Goal: Task Accomplishment & Management: Manage account settings

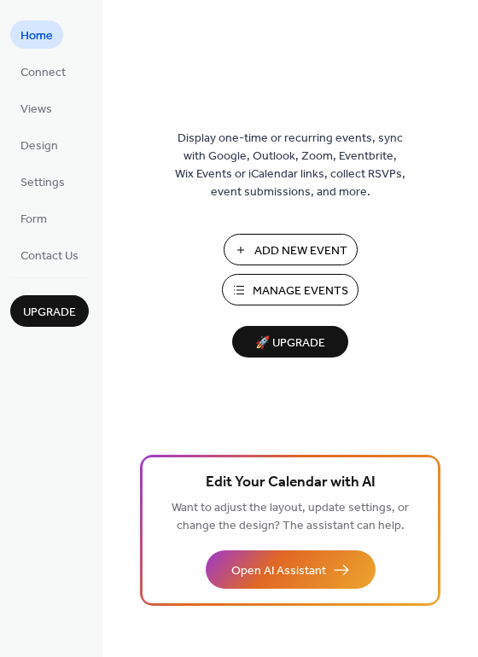
click at [291, 248] on span "Add New Event" at bounding box center [300, 251] width 93 height 18
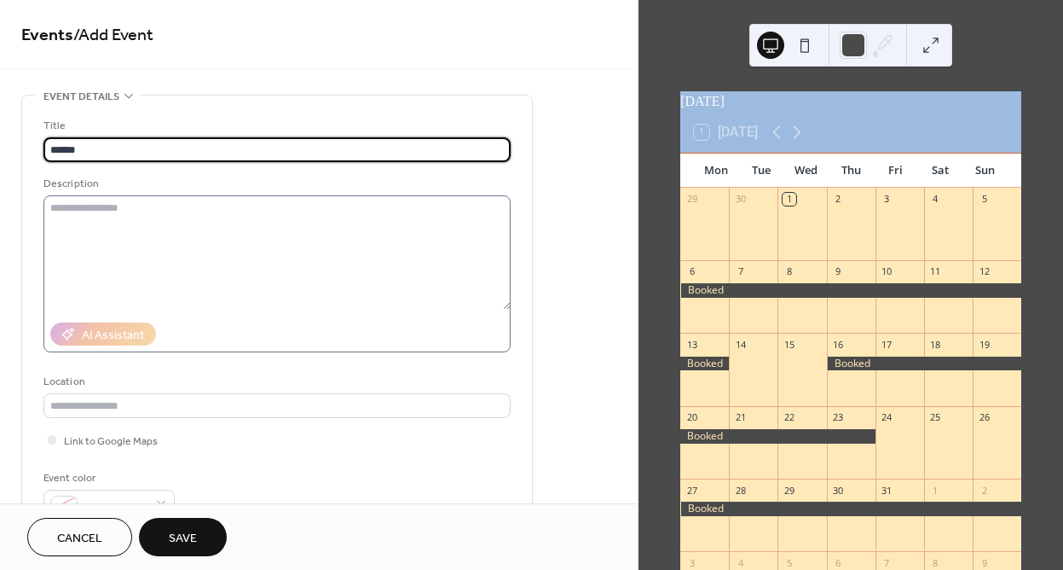
type input "******"
click at [168, 205] on textarea at bounding box center [276, 252] width 467 height 114
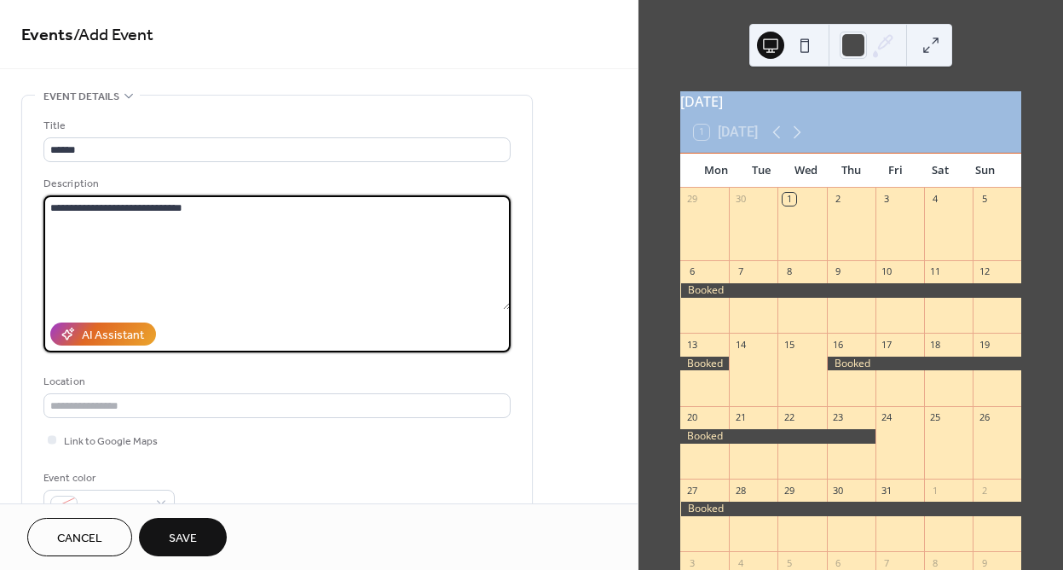
click at [216, 209] on textarea "**********" at bounding box center [276, 252] width 467 height 114
type textarea "**********"
click at [185, 530] on span "Save" at bounding box center [183, 539] width 28 height 18
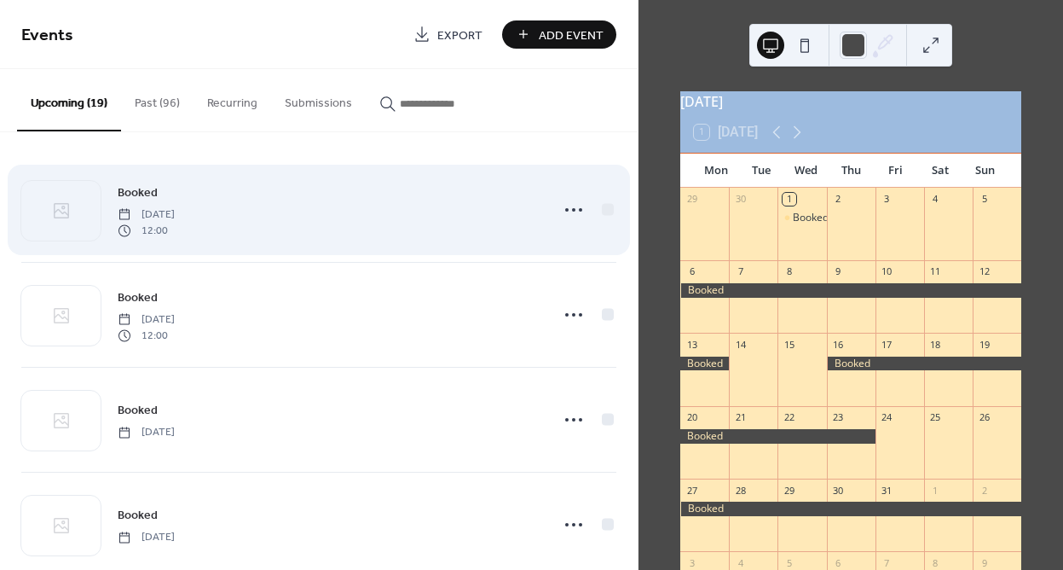
click at [293, 229] on div "Booked [DATE] 12:00" at bounding box center [329, 210] width 422 height 55
click at [581, 213] on icon at bounding box center [573, 209] width 27 height 27
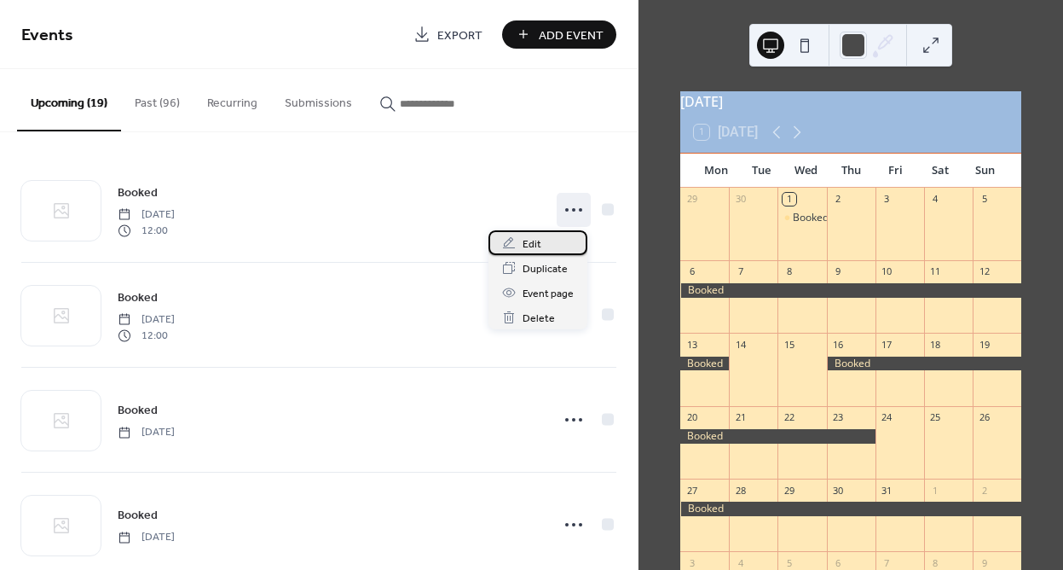
click at [550, 246] on div "Edit" at bounding box center [538, 242] width 99 height 25
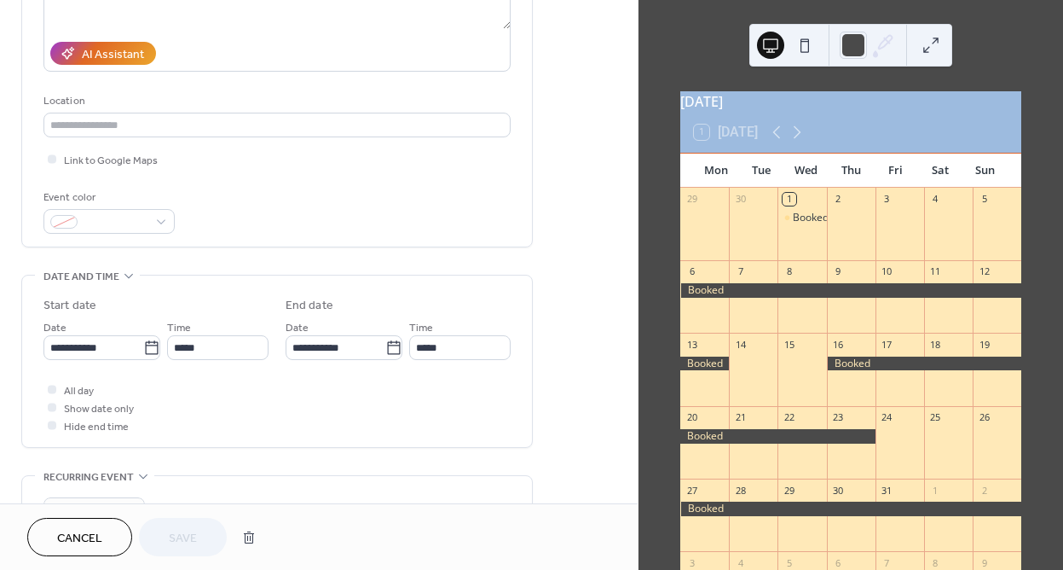
scroll to position [287, 0]
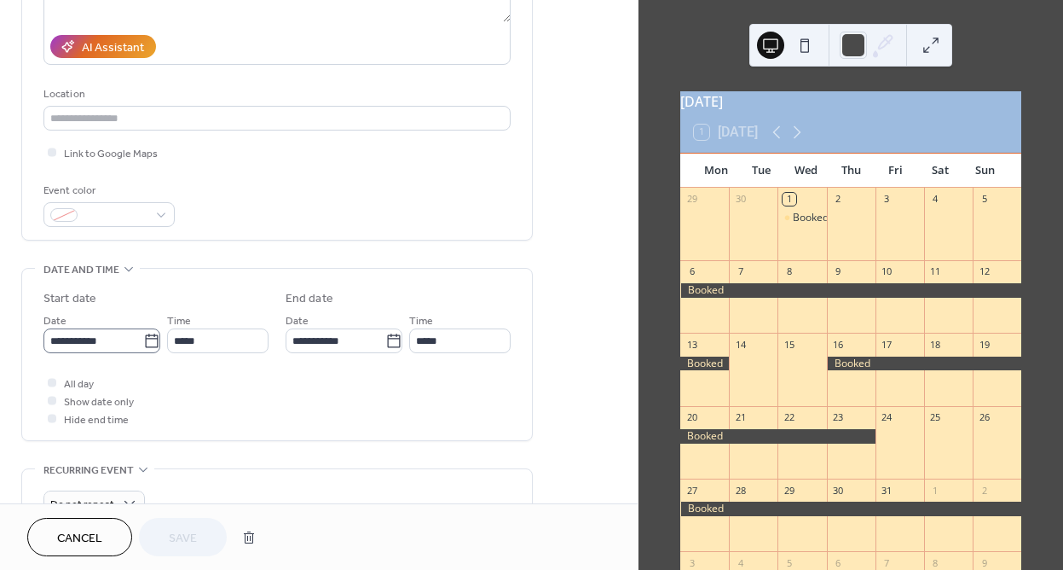
click at [143, 342] on icon at bounding box center [151, 341] width 17 height 17
click at [143, 342] on input "**********" at bounding box center [93, 340] width 100 height 25
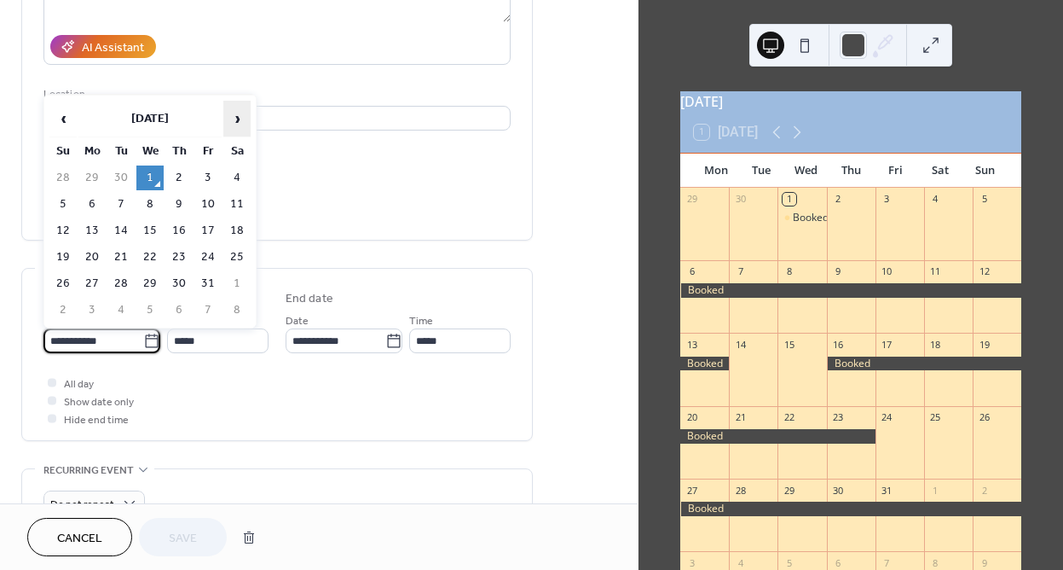
click at [241, 119] on span "›" at bounding box center [237, 118] width 26 height 34
click at [240, 119] on span "›" at bounding box center [237, 118] width 26 height 34
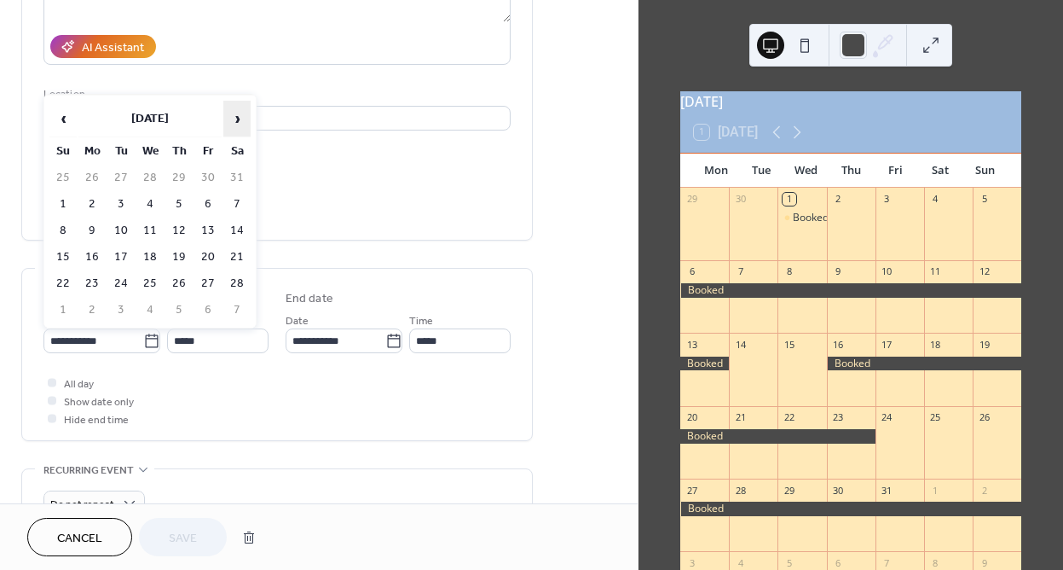
click at [240, 119] on span "›" at bounding box center [237, 118] width 26 height 34
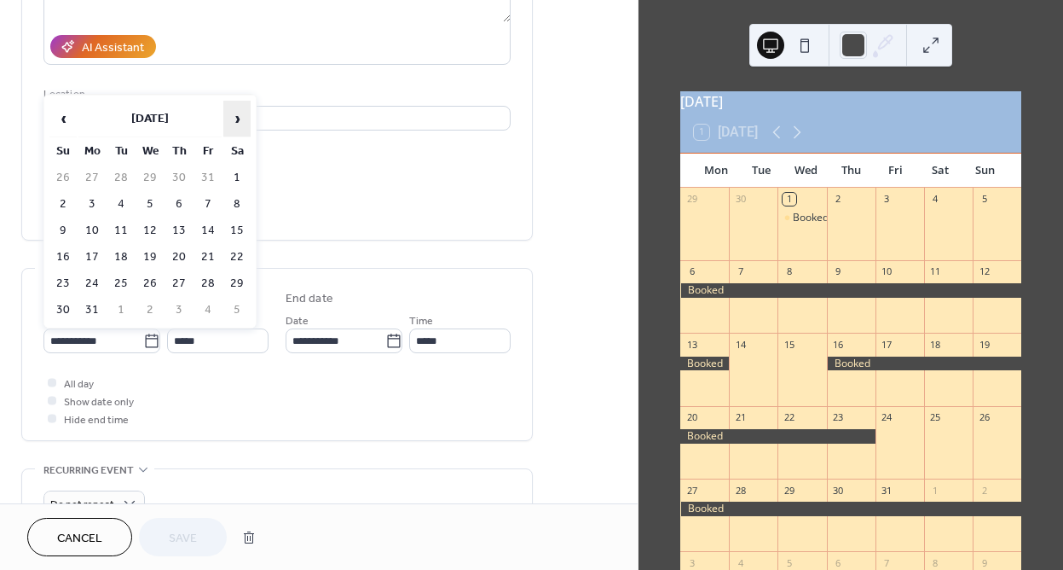
click at [240, 119] on span "›" at bounding box center [237, 118] width 26 height 34
click at [234, 257] on td "26" at bounding box center [236, 257] width 27 height 25
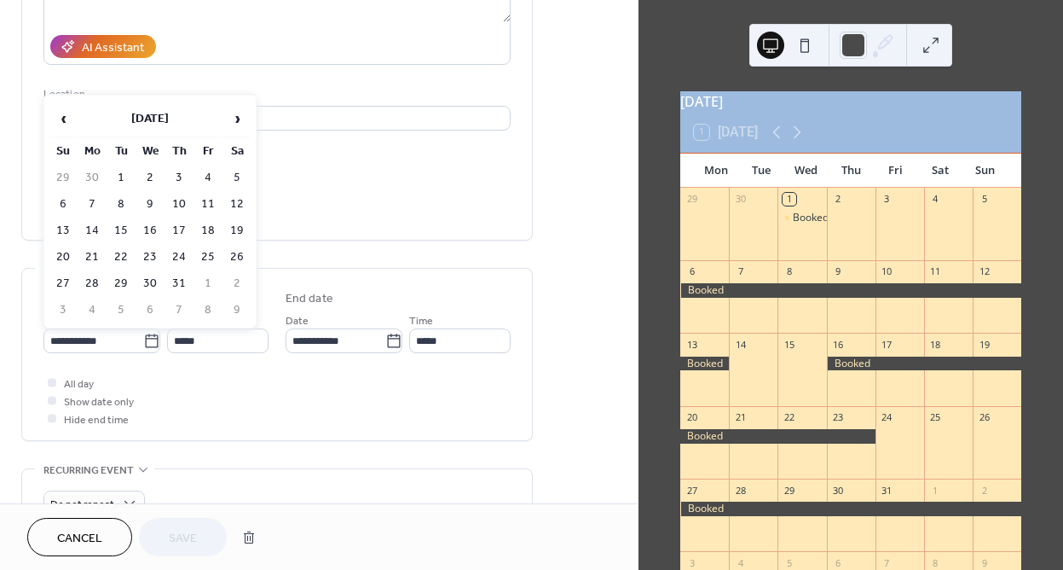
type input "**********"
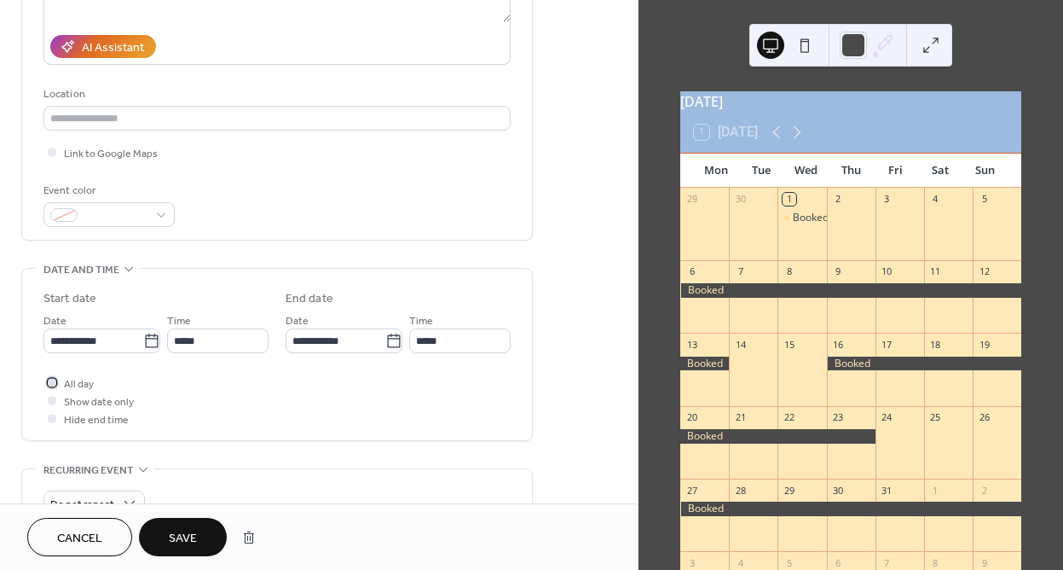
click at [53, 381] on div at bounding box center [52, 382] width 9 height 9
click at [387, 337] on icon at bounding box center [393, 340] width 13 height 14
click at [385, 337] on input "**********" at bounding box center [336, 340] width 100 height 25
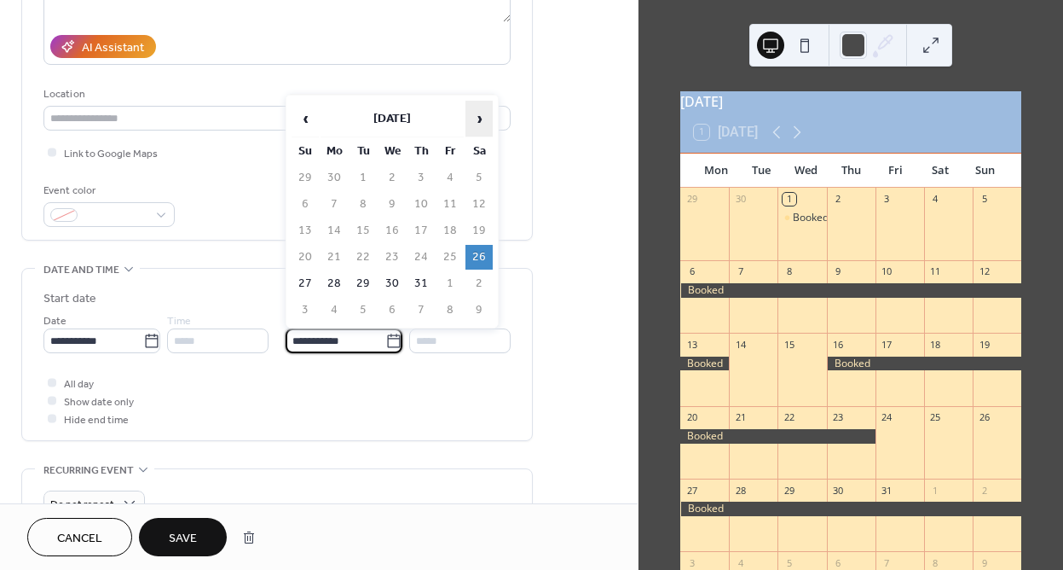
click at [477, 115] on span "›" at bounding box center [479, 118] width 26 height 34
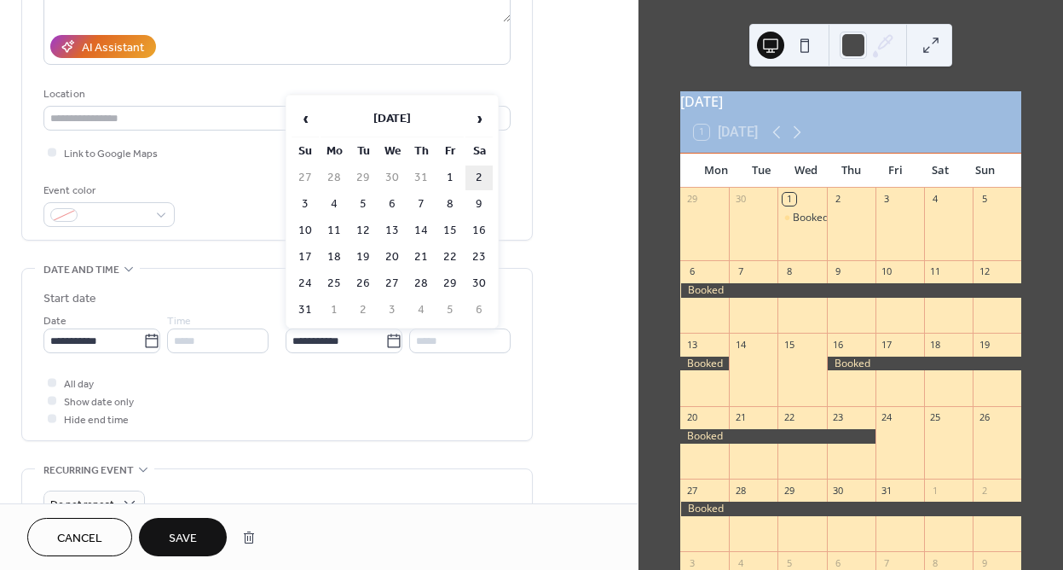
click at [482, 181] on td "2" at bounding box center [479, 177] width 27 height 25
type input "**********"
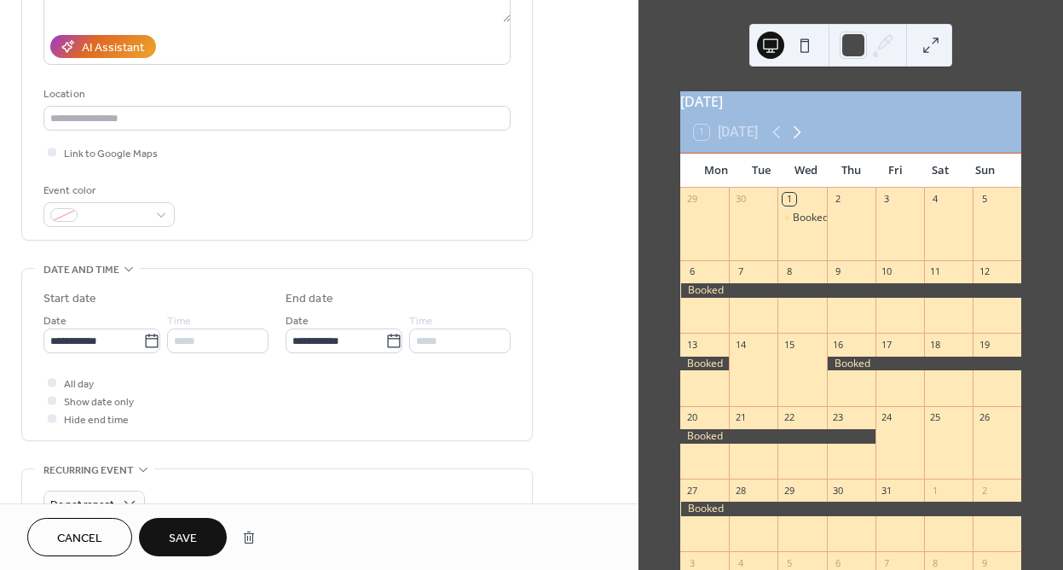
click at [803, 141] on icon at bounding box center [797, 132] width 20 height 20
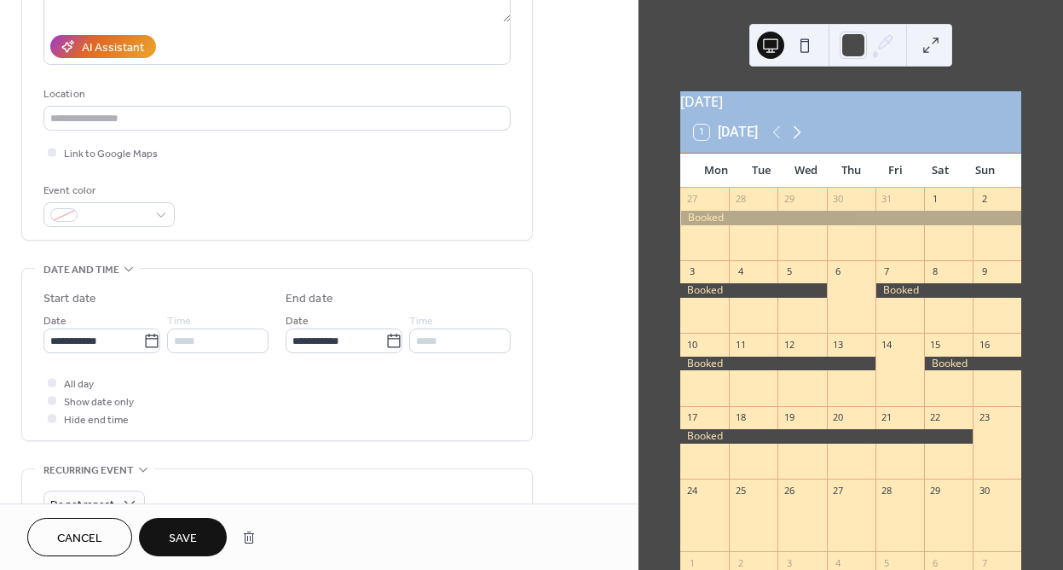
click at [803, 142] on icon at bounding box center [797, 132] width 20 height 20
click at [803, 141] on icon at bounding box center [797, 132] width 20 height 20
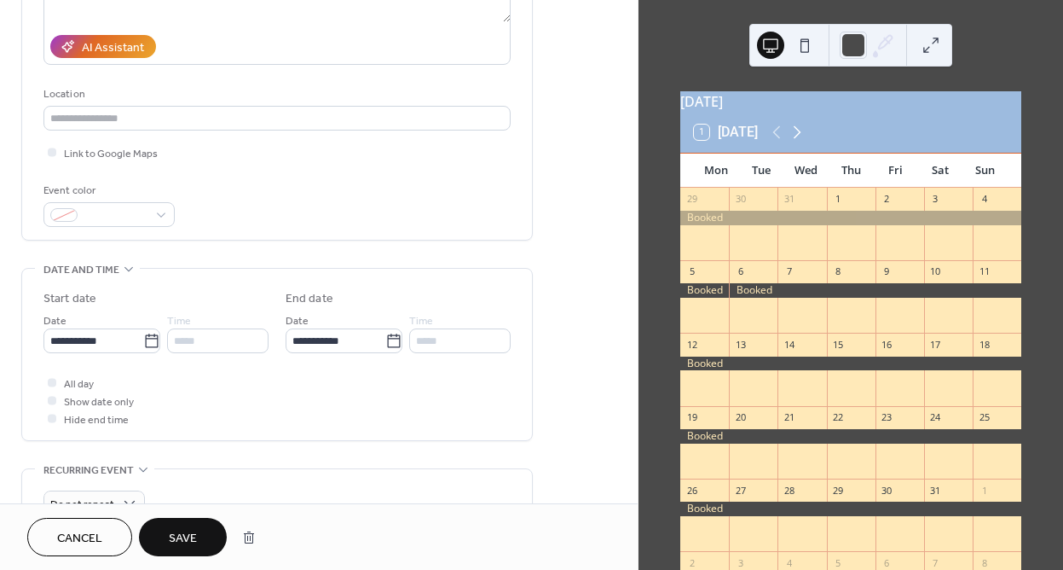
click at [803, 141] on icon at bounding box center [797, 132] width 20 height 20
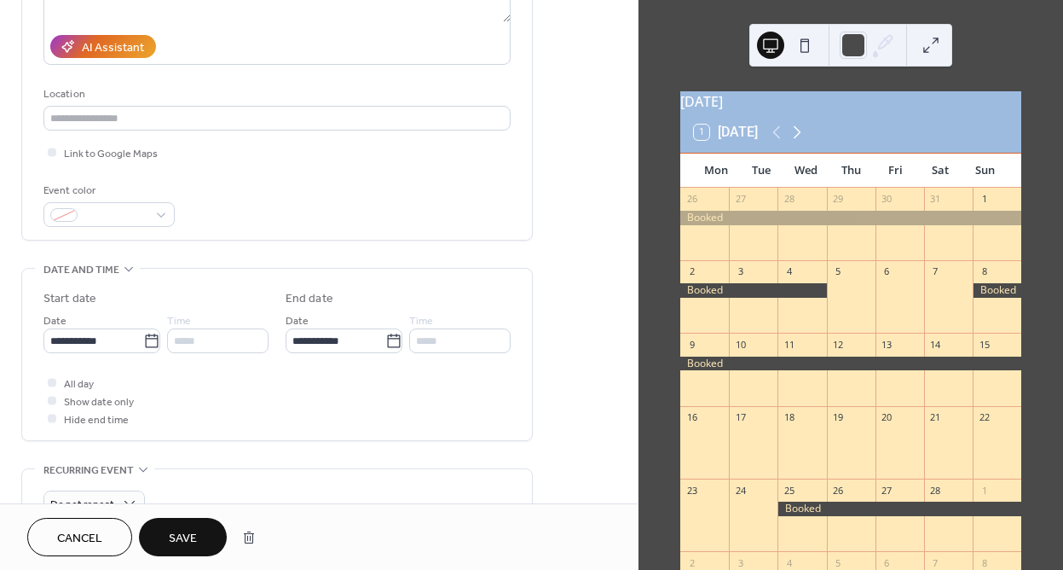
click at [803, 141] on icon at bounding box center [797, 132] width 20 height 20
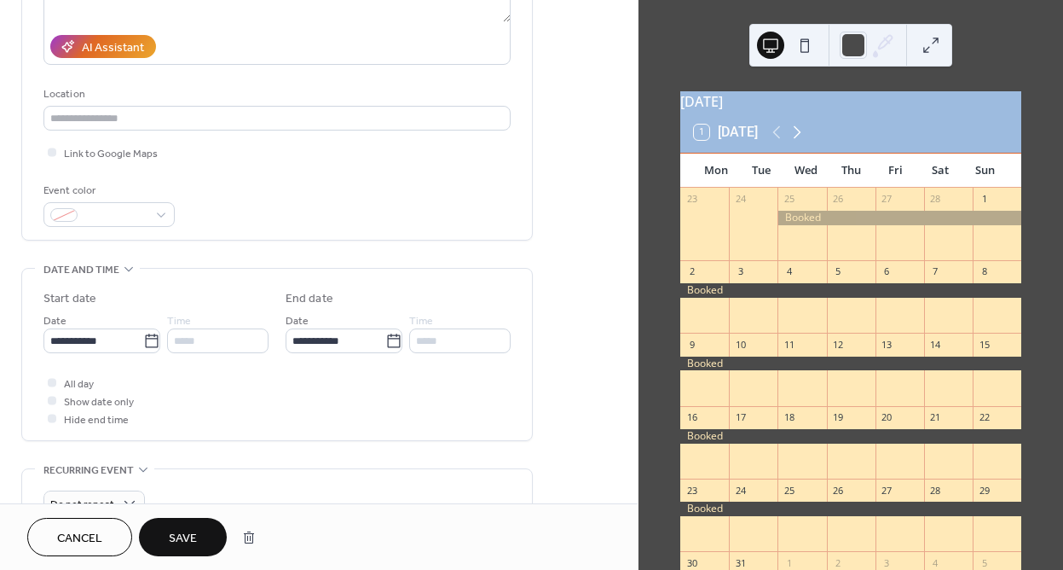
click at [803, 141] on icon at bounding box center [797, 132] width 20 height 20
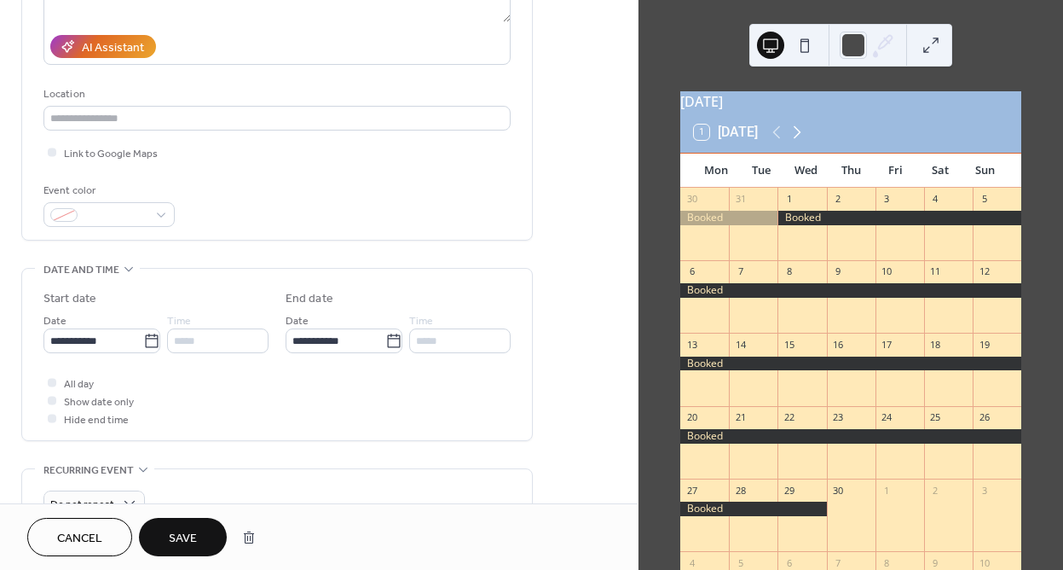
click at [803, 141] on icon at bounding box center [797, 132] width 20 height 20
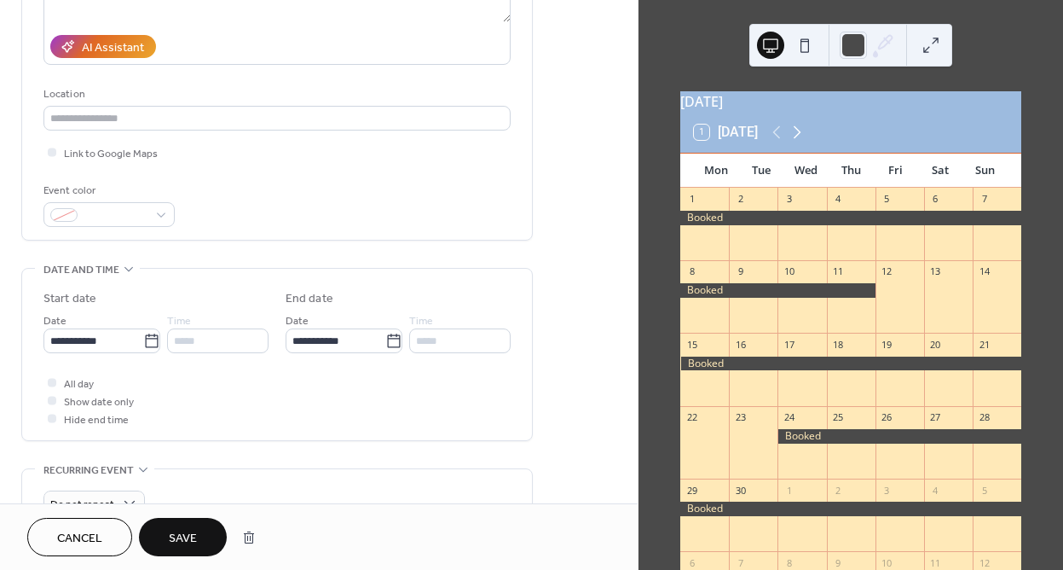
click at [803, 141] on icon at bounding box center [797, 132] width 20 height 20
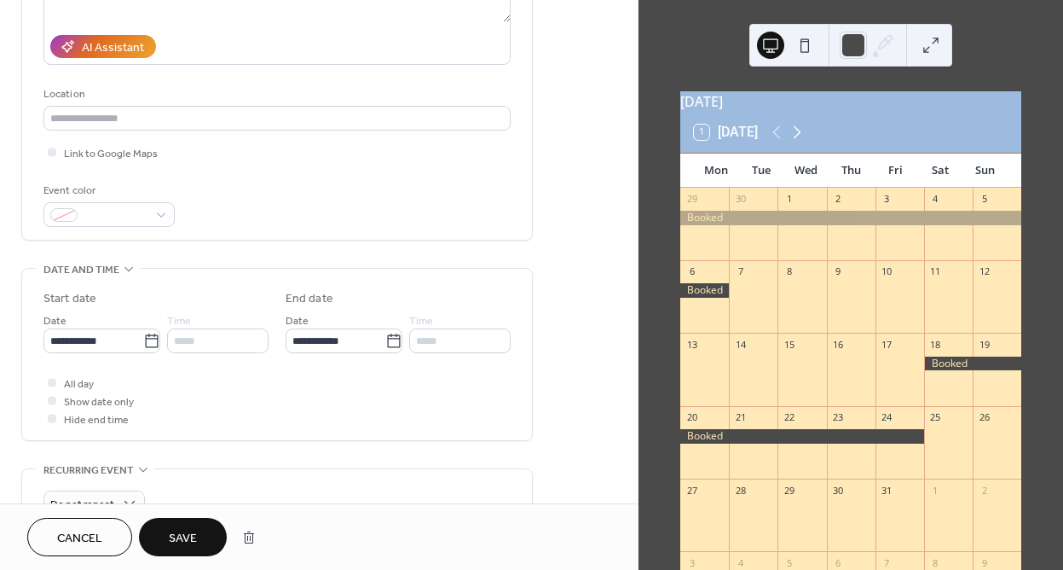
click at [803, 141] on icon at bounding box center [797, 132] width 20 height 20
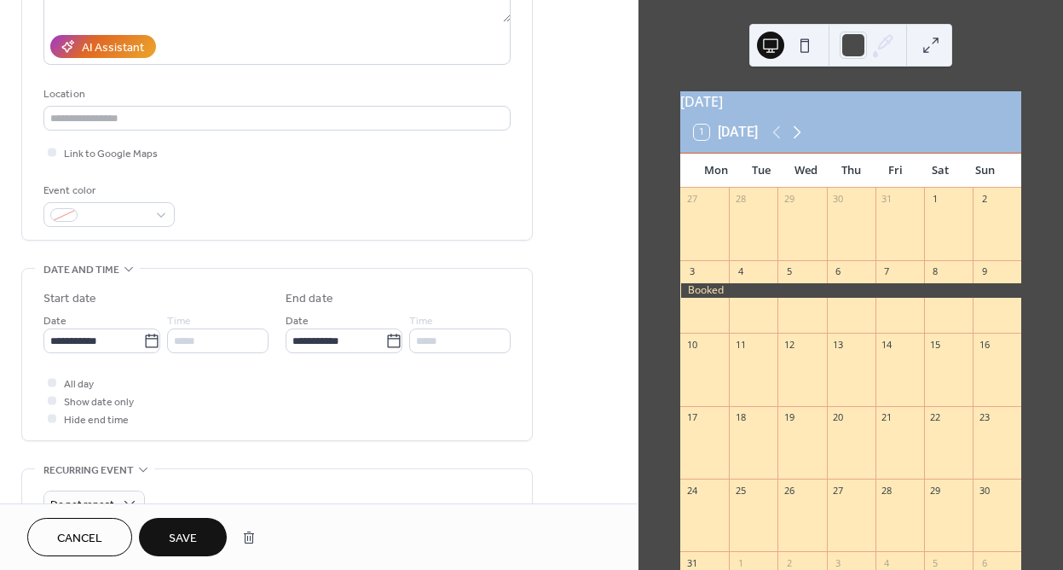
click at [803, 141] on icon at bounding box center [797, 132] width 20 height 20
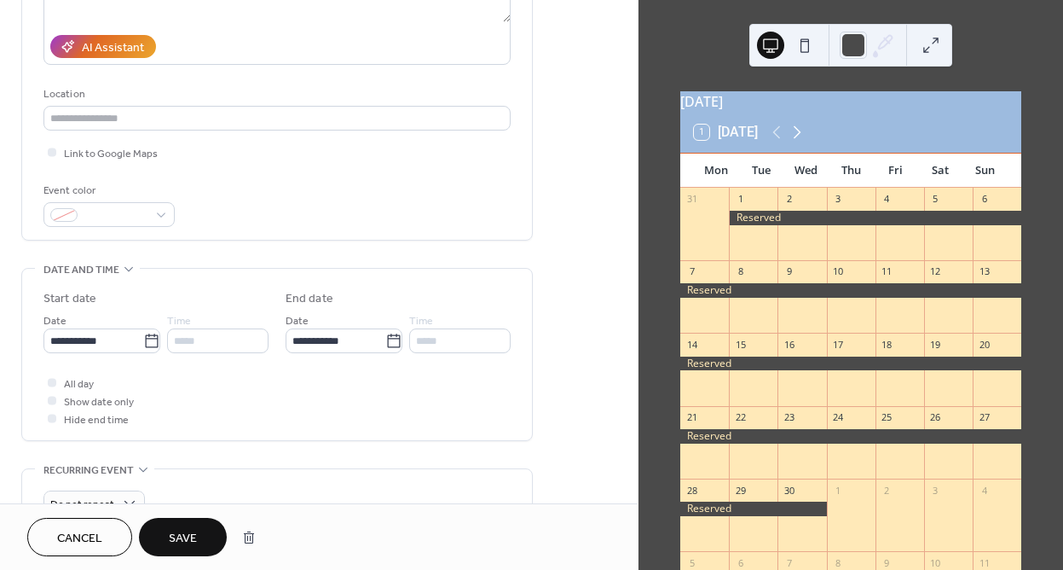
click at [803, 141] on icon at bounding box center [797, 132] width 20 height 20
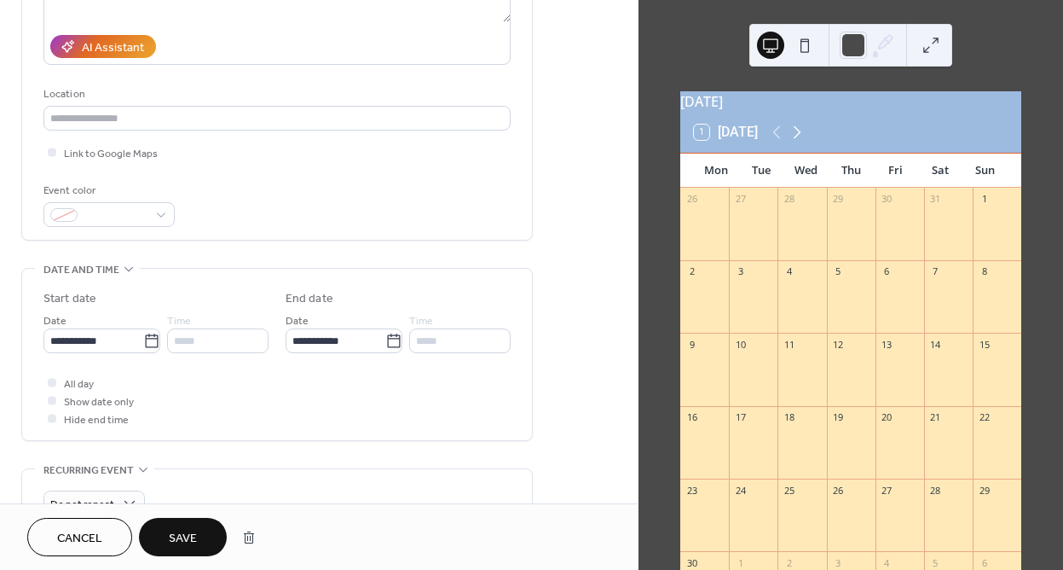
click at [803, 141] on icon at bounding box center [797, 132] width 20 height 20
click at [774, 140] on icon at bounding box center [777, 132] width 20 height 20
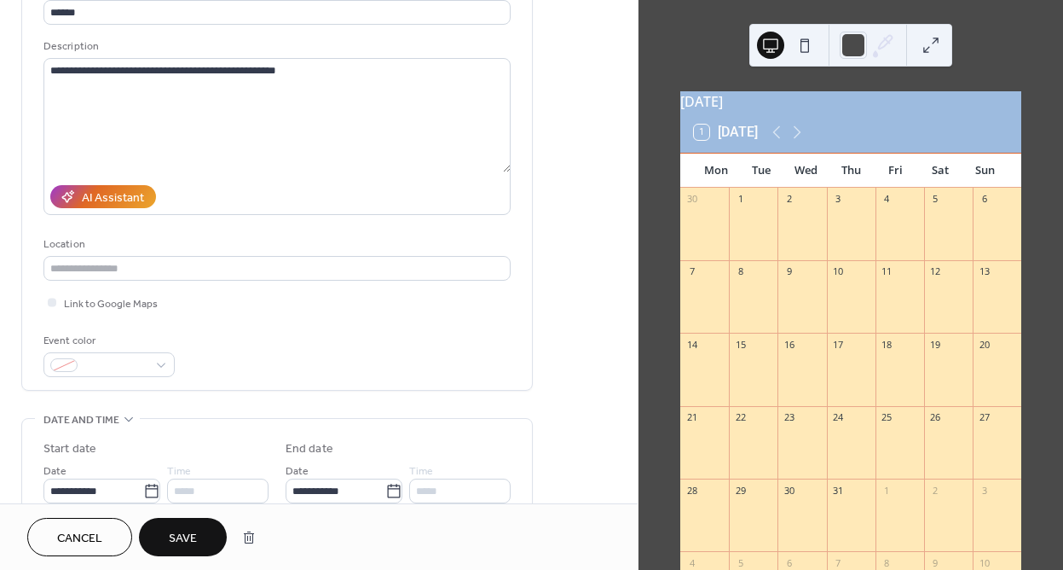
scroll to position [130, 0]
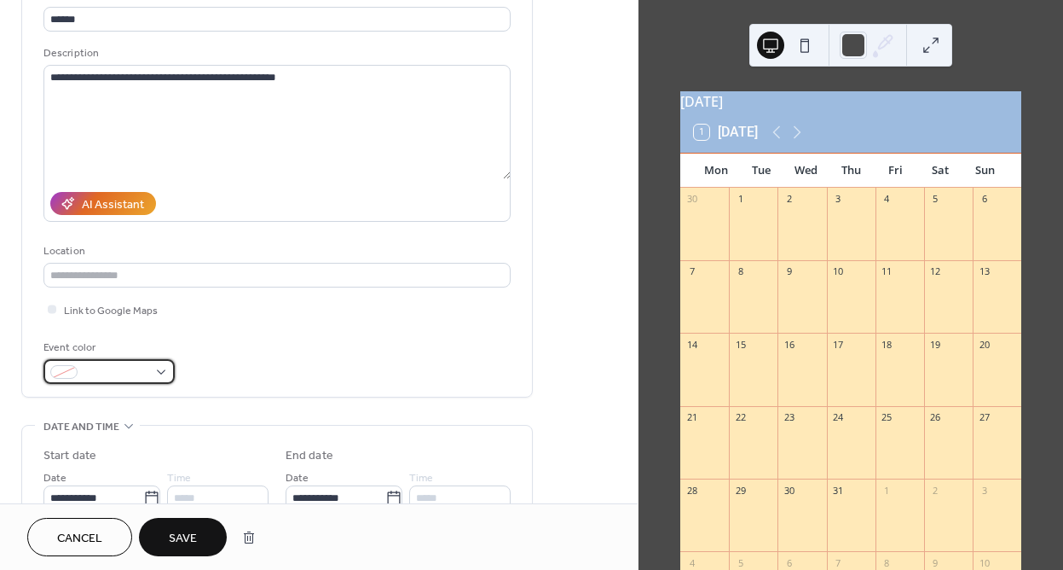
click at [165, 375] on div at bounding box center [108, 371] width 131 height 25
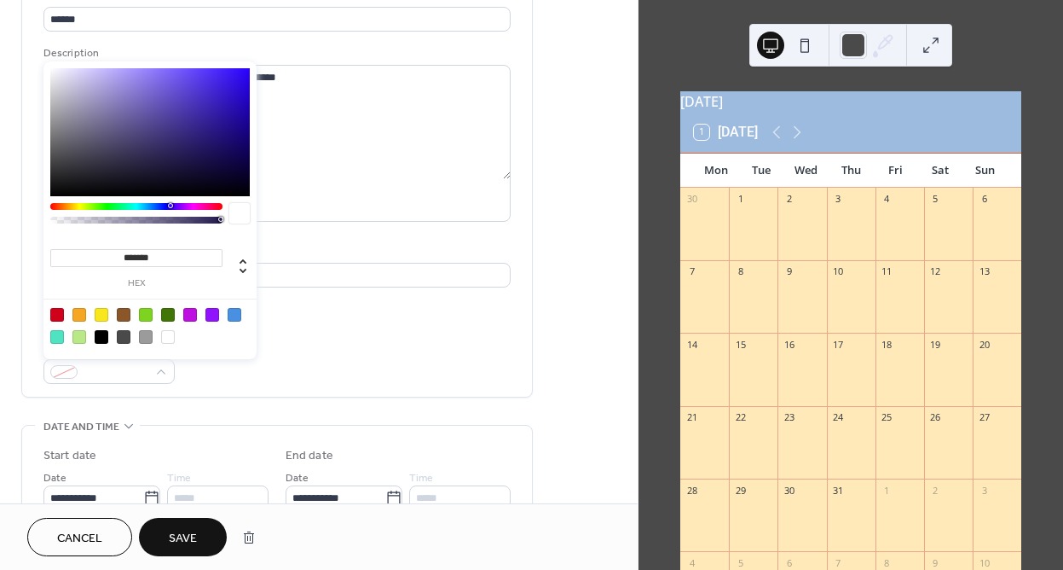
click at [123, 332] on div at bounding box center [124, 337] width 14 height 14
type input "*******"
click at [193, 530] on span "Save" at bounding box center [183, 539] width 28 height 18
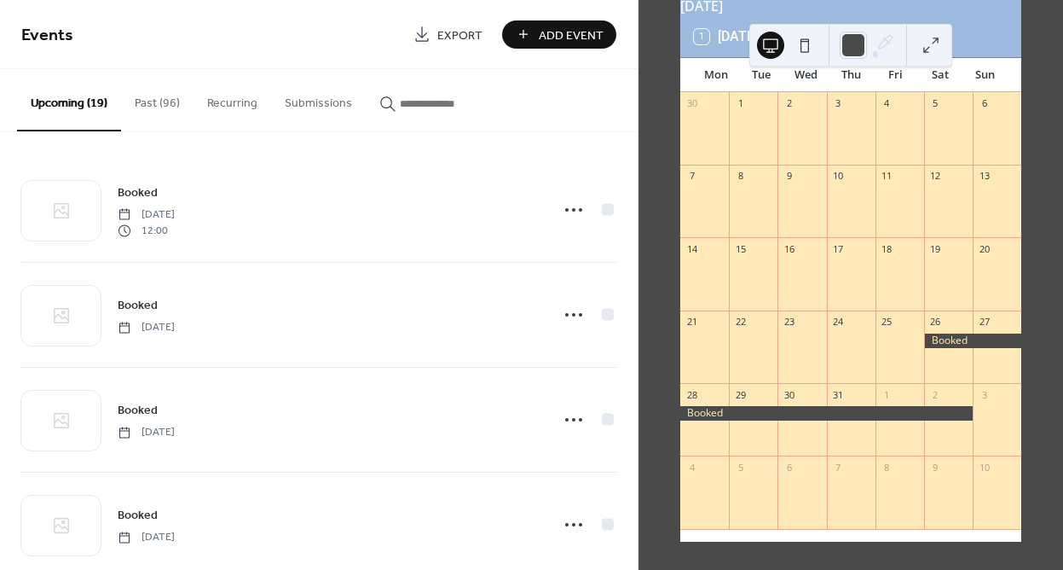
scroll to position [104, 0]
